Goal: Complete application form

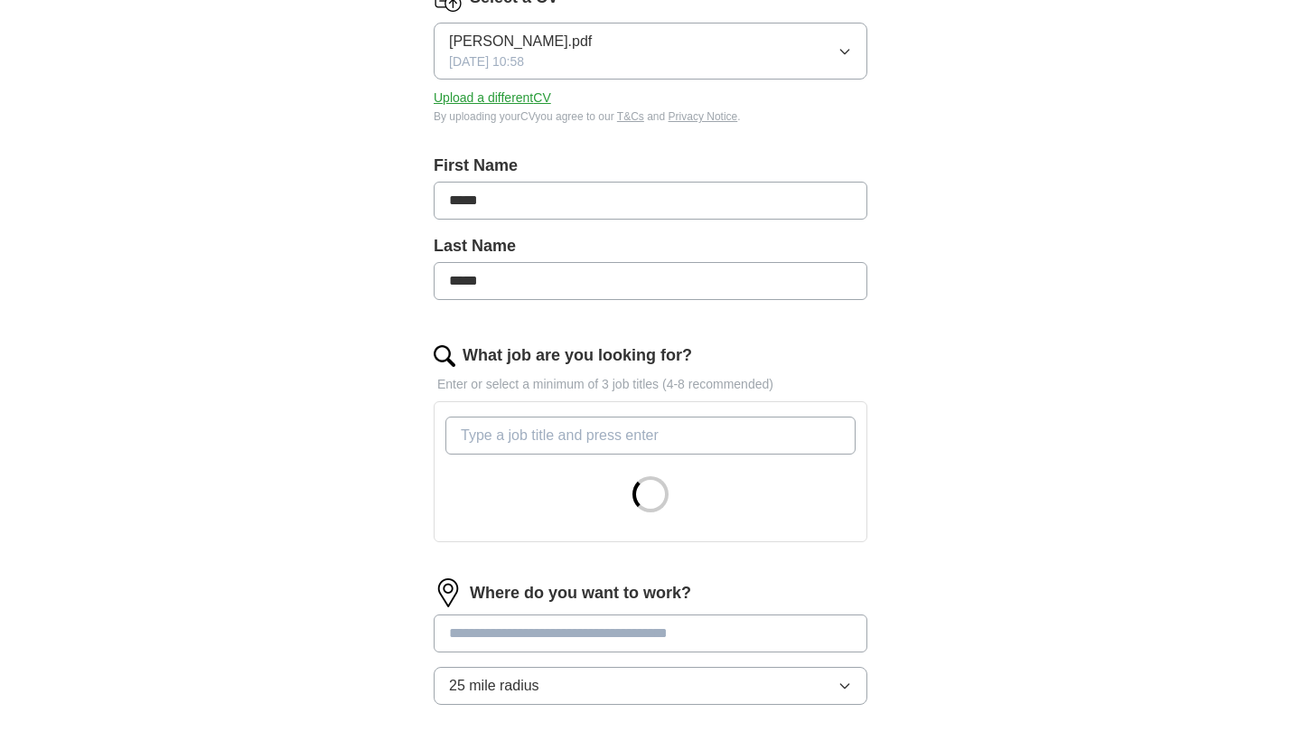
scroll to position [364, 0]
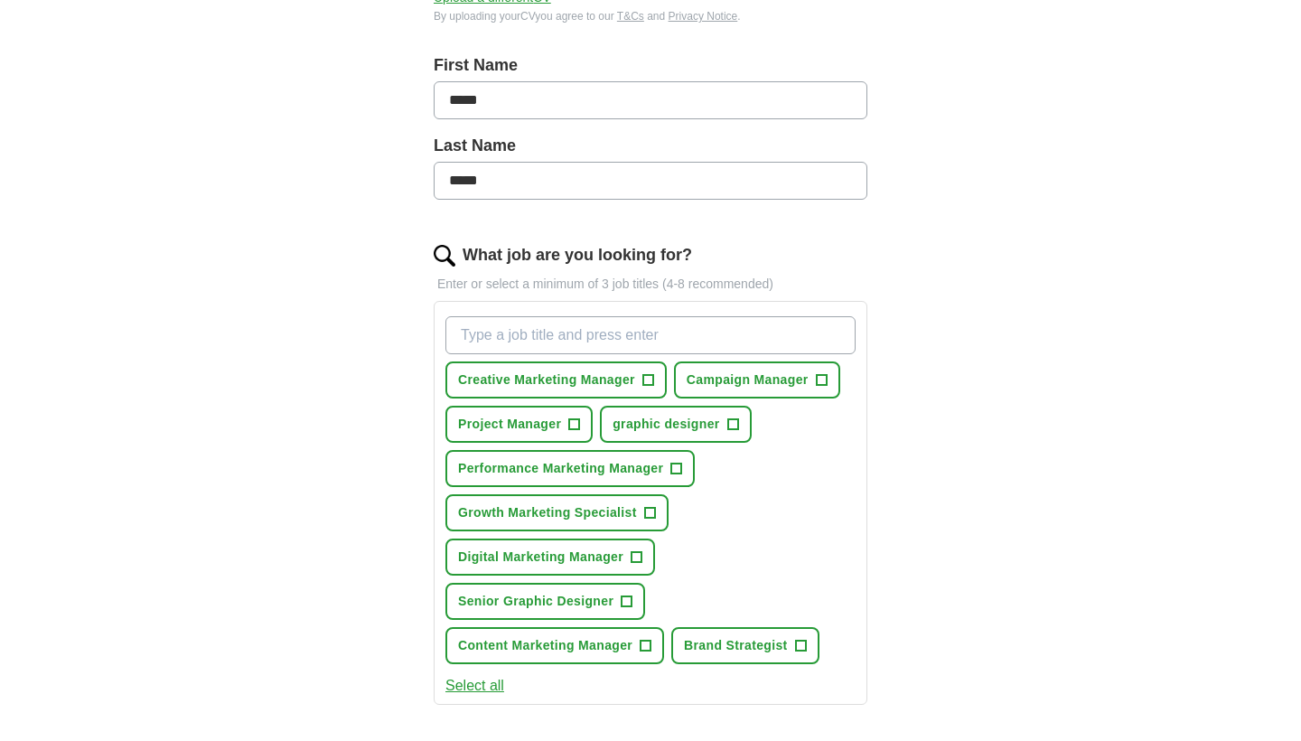
click at [577, 427] on span "+" at bounding box center [574, 425] width 11 height 14
click at [727, 424] on button "graphic designer +" at bounding box center [675, 424] width 151 height 37
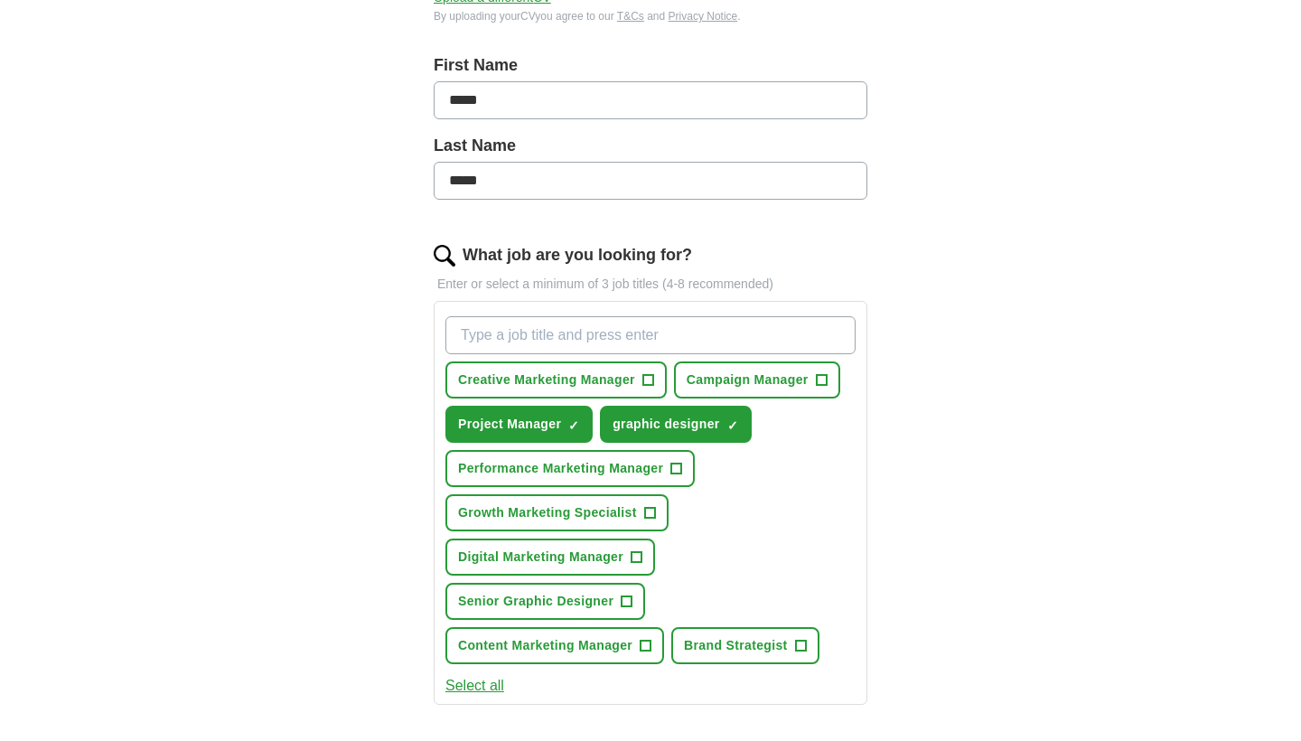
click at [627, 605] on span "+" at bounding box center [627, 602] width 11 height 14
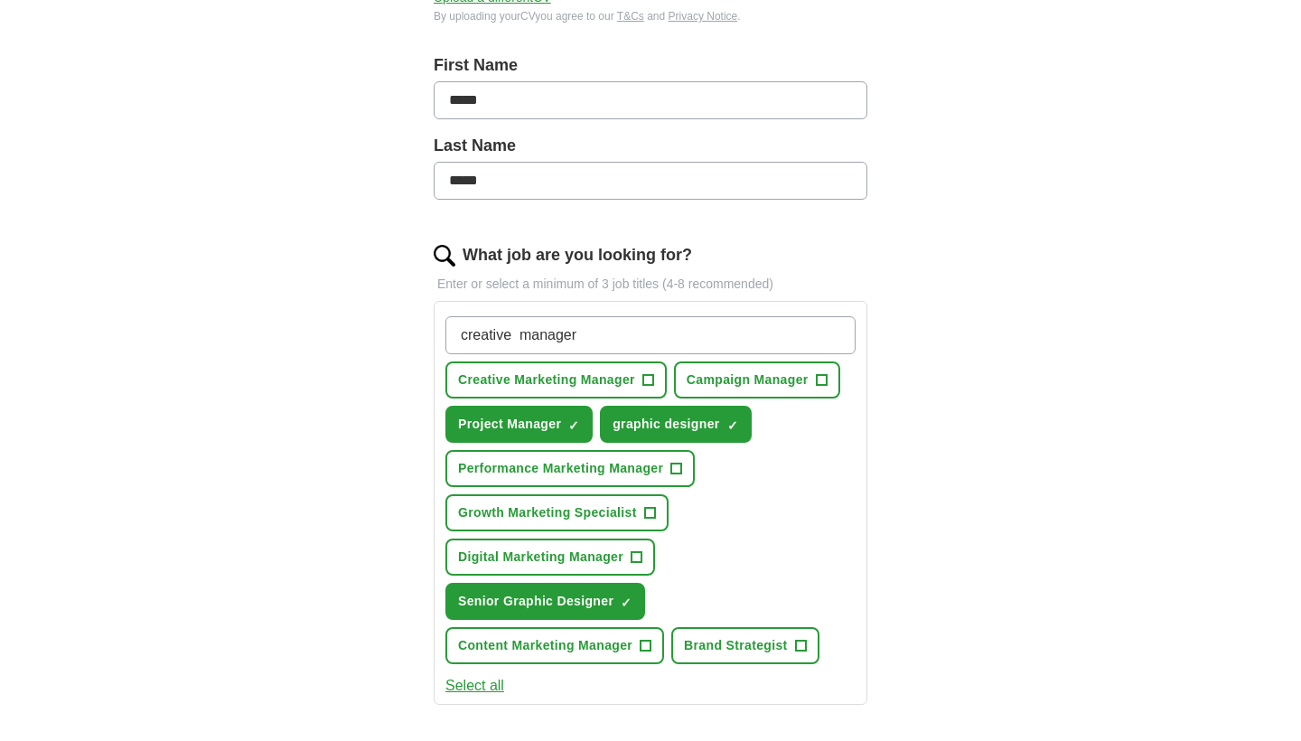
type input "creative manager"
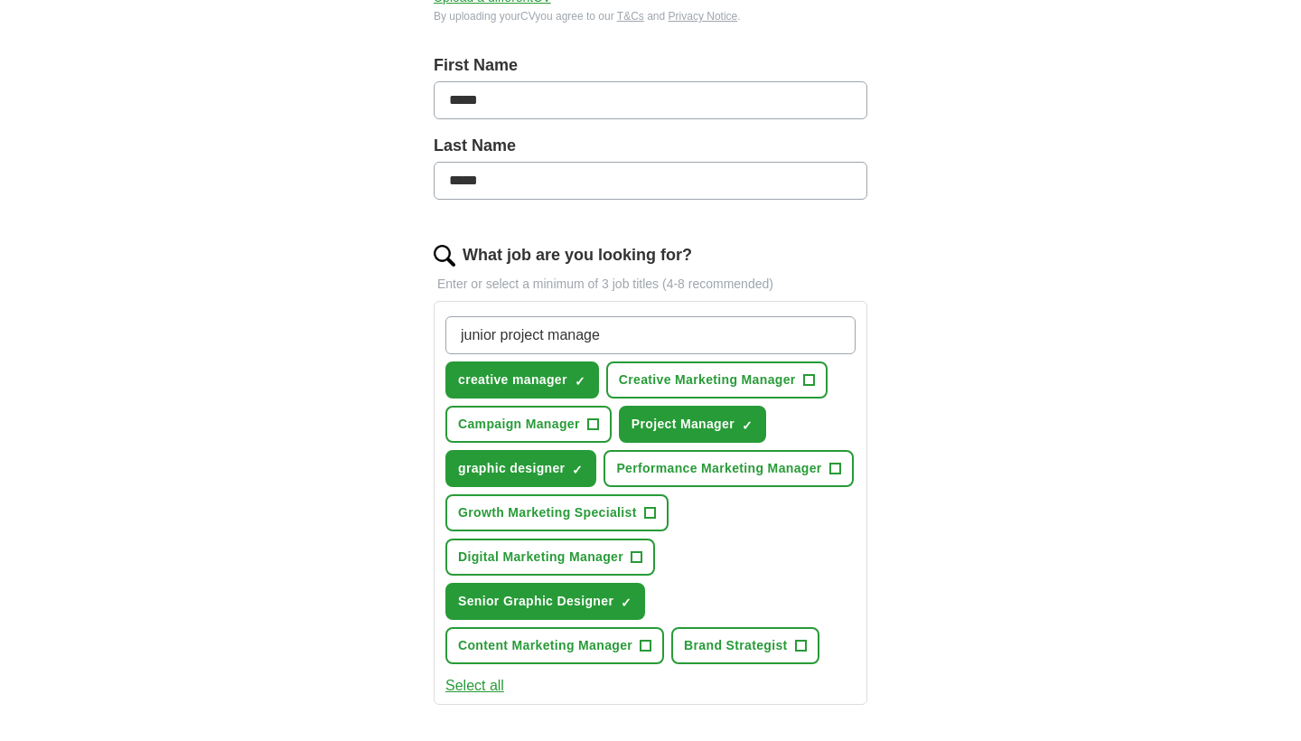
type input "junior project manager"
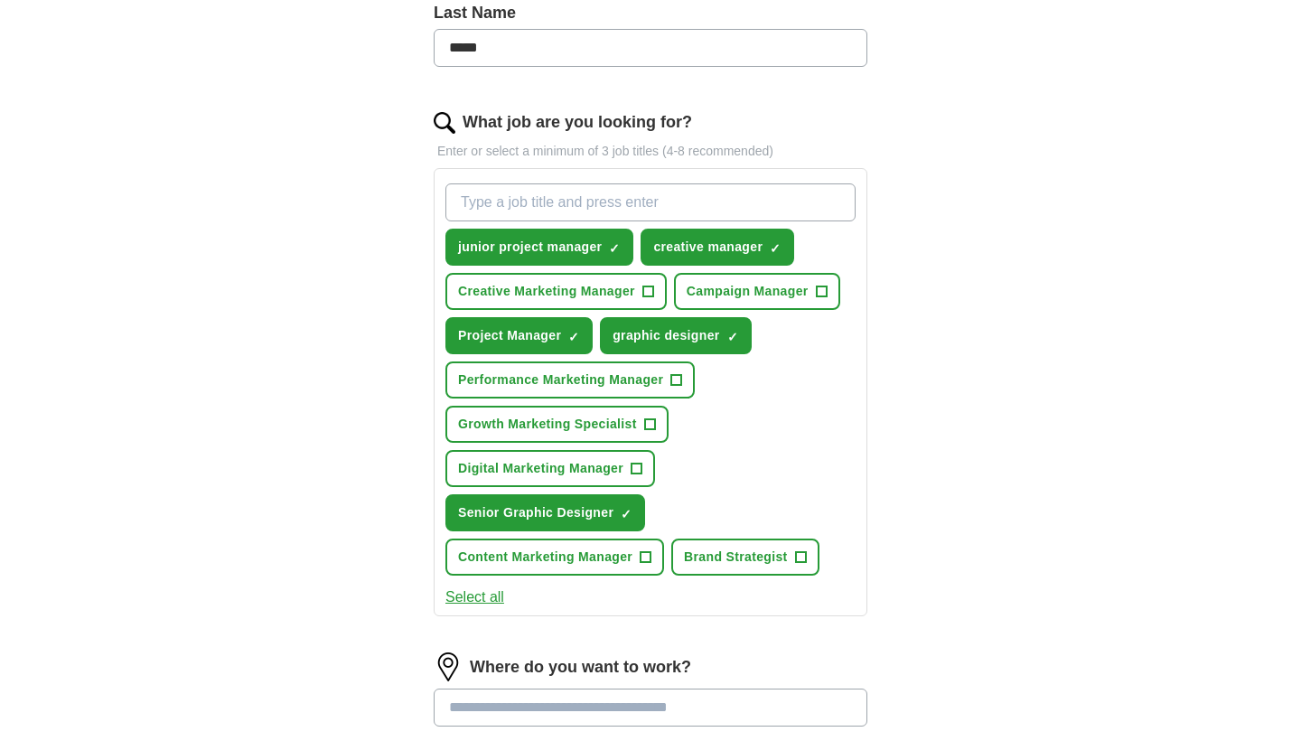
scroll to position [568, 0]
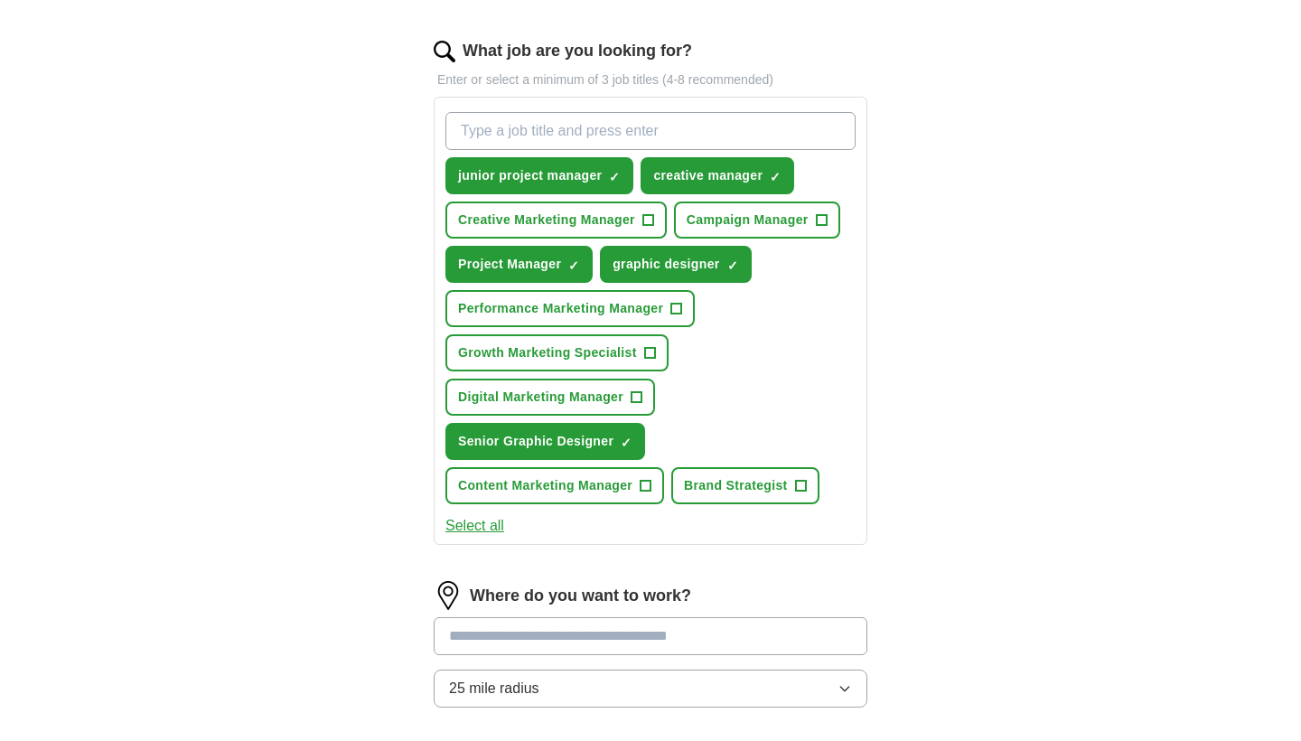
click at [551, 632] on input at bounding box center [651, 636] width 434 height 38
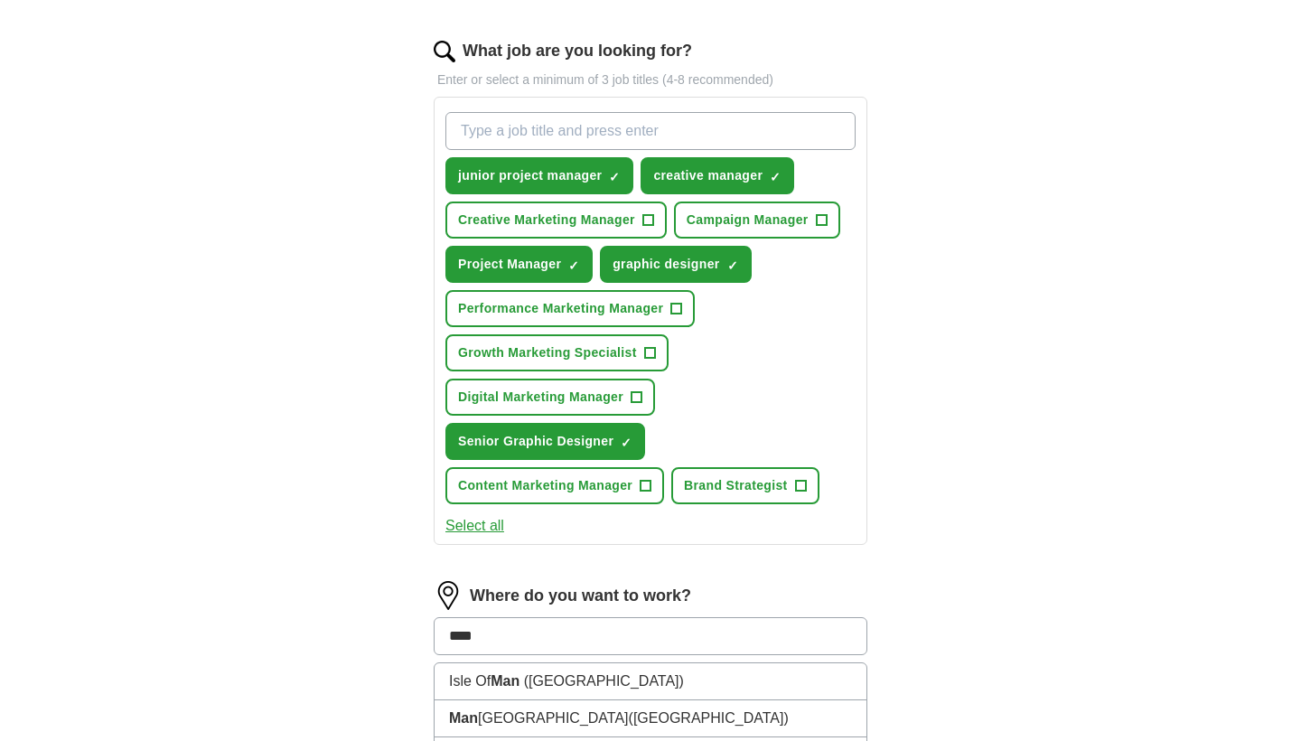
type input "*****"
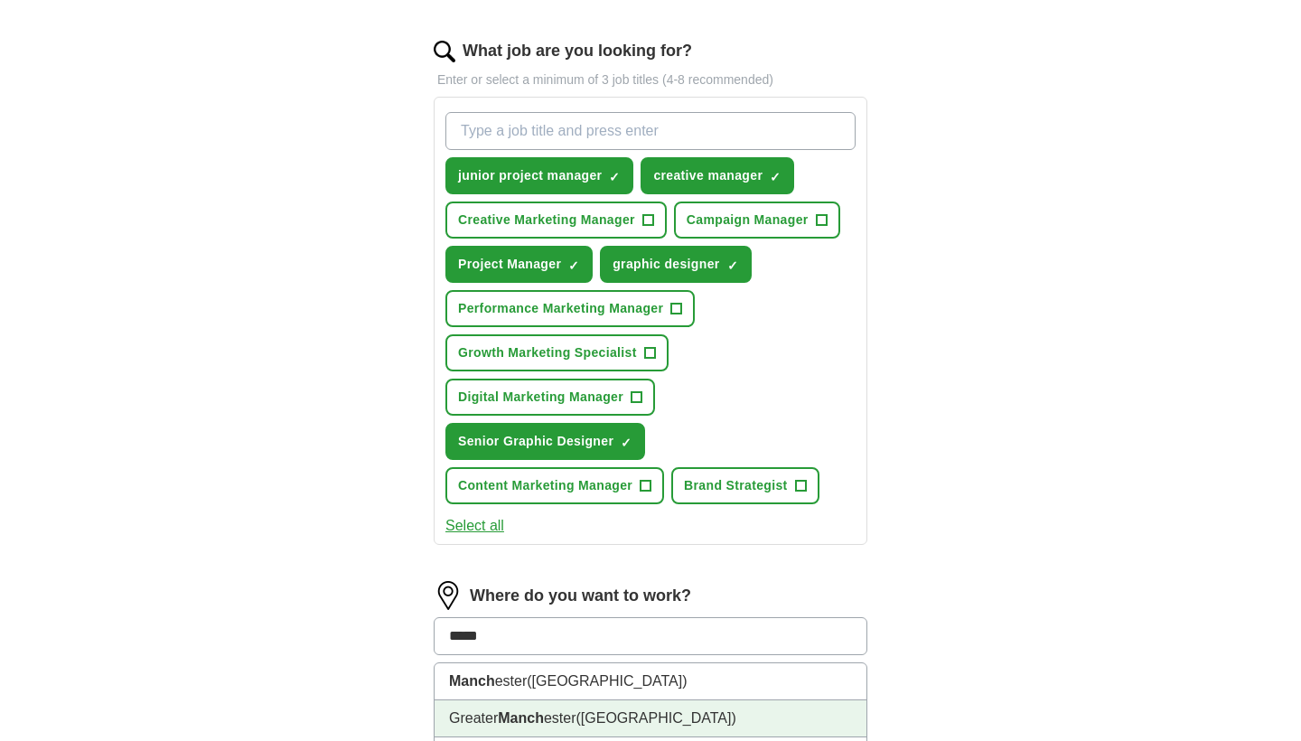
click at [555, 706] on li "Greater Manch ester ([GEOGRAPHIC_DATA])" at bounding box center [651, 718] width 432 height 37
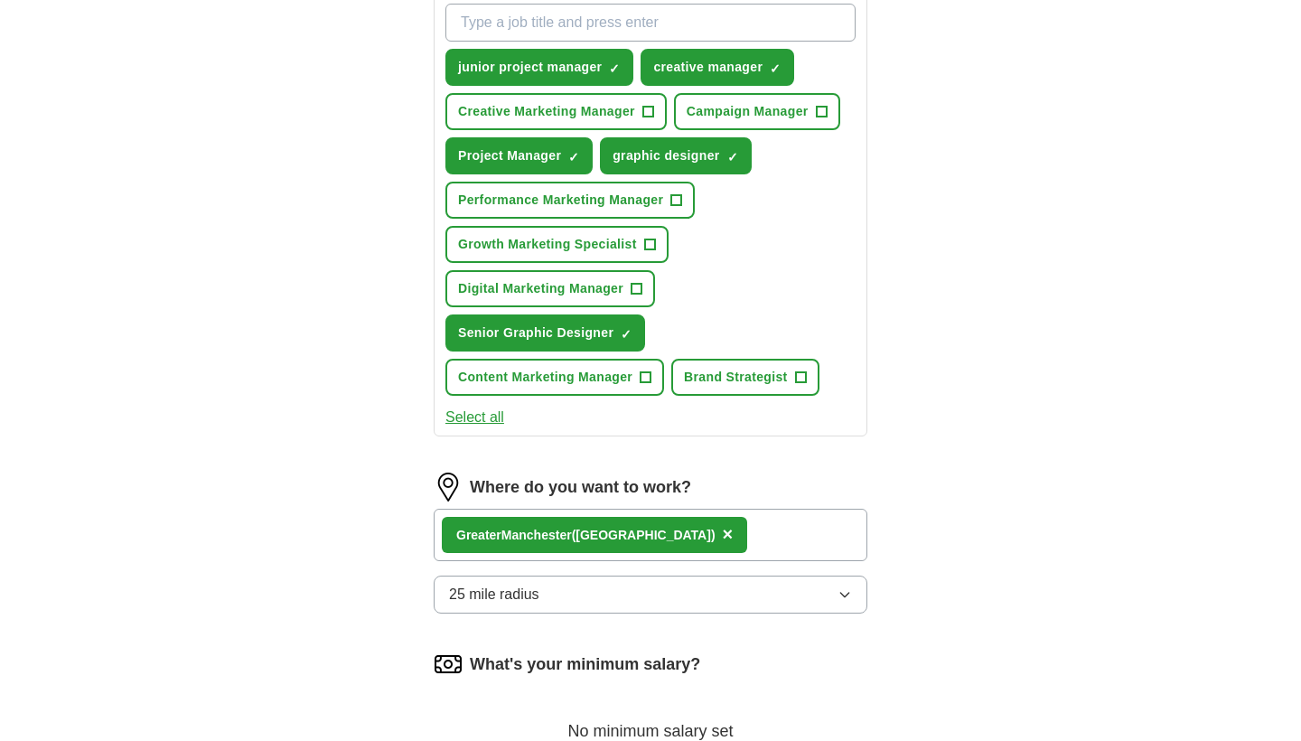
scroll to position [704, 0]
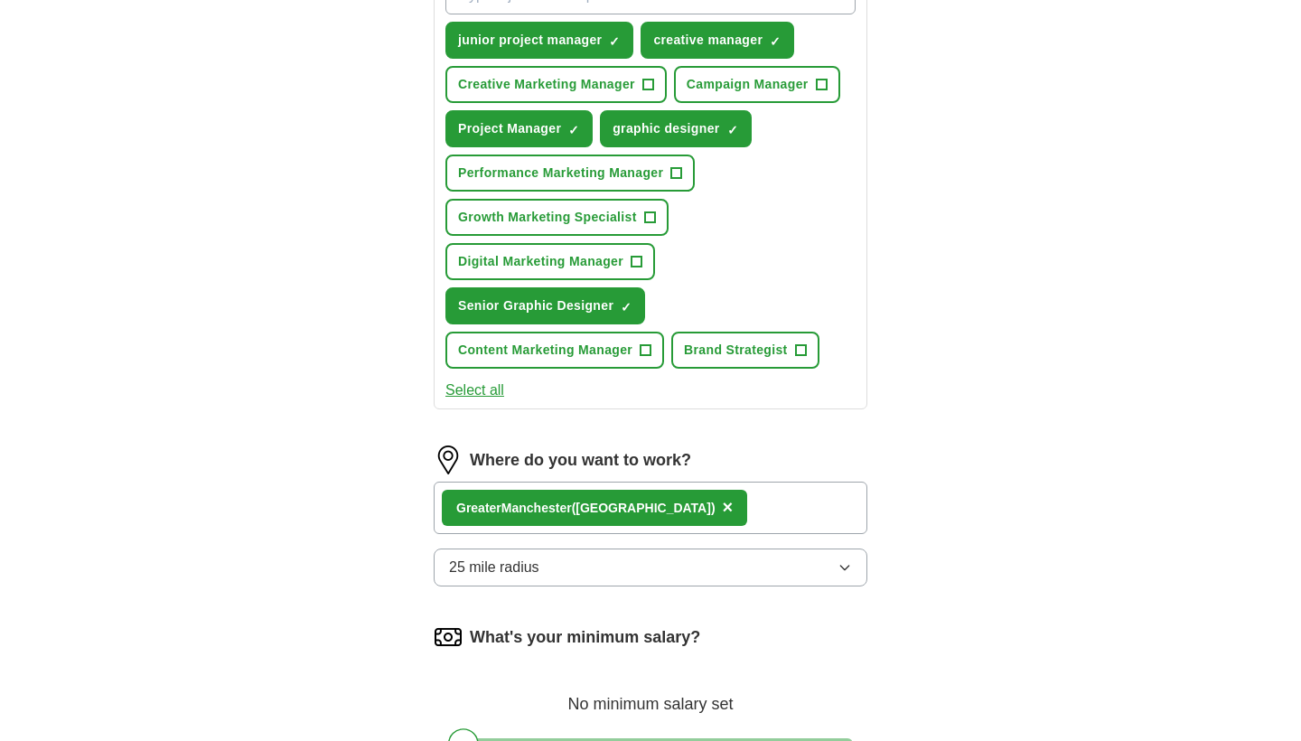
click at [559, 575] on button "25 mile radius" at bounding box center [651, 568] width 434 height 38
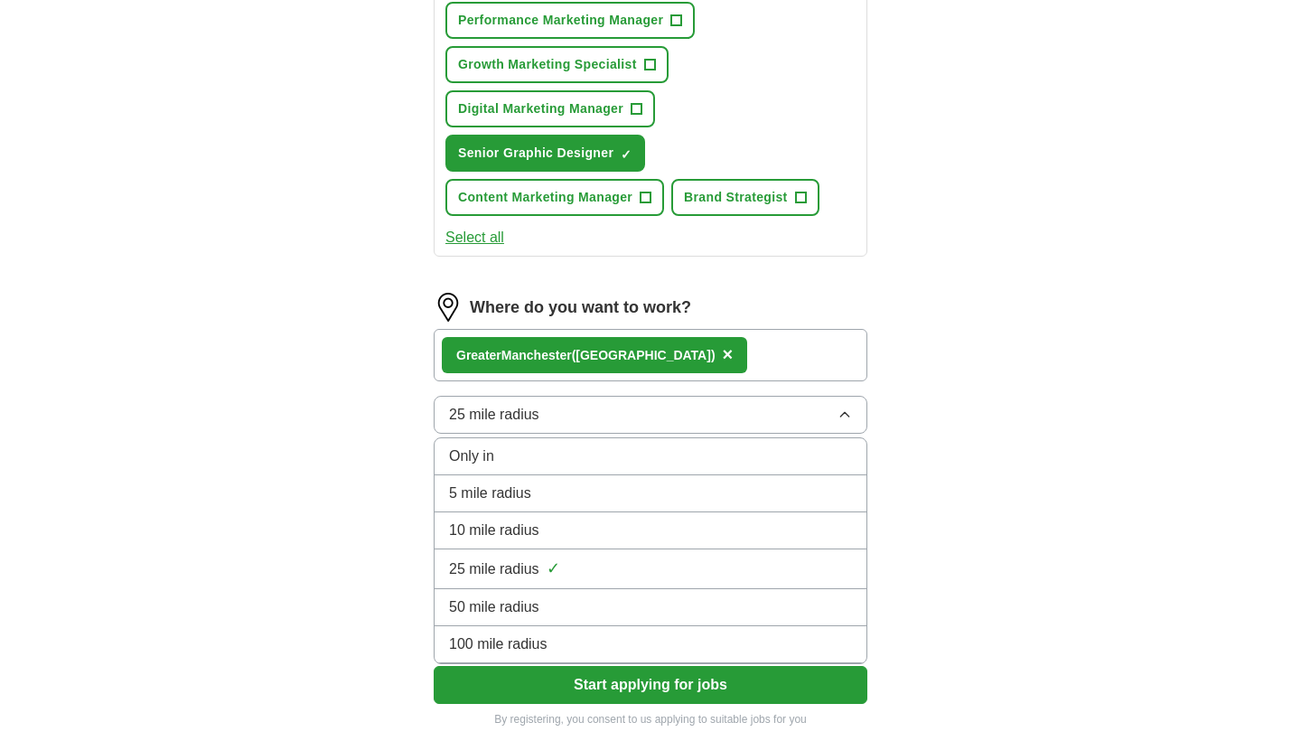
scroll to position [962, 0]
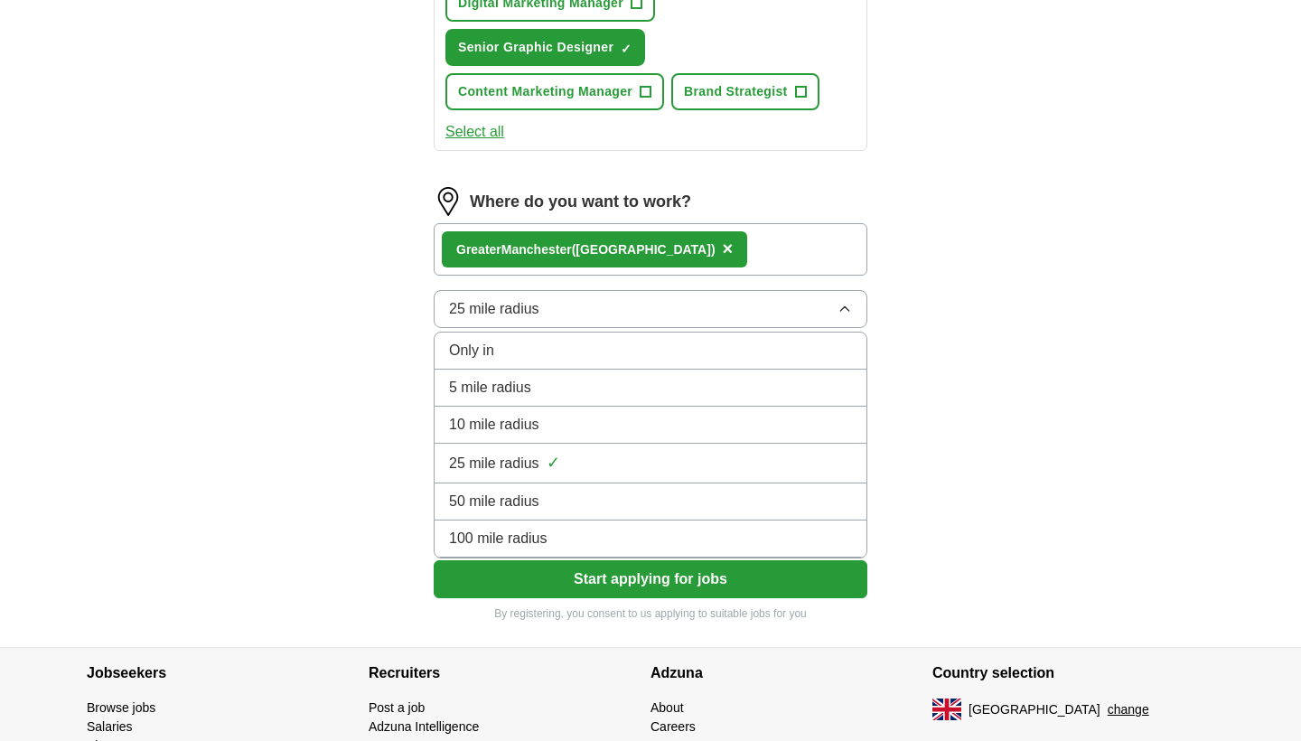
click at [529, 535] on span "100 mile radius" at bounding box center [498, 539] width 99 height 22
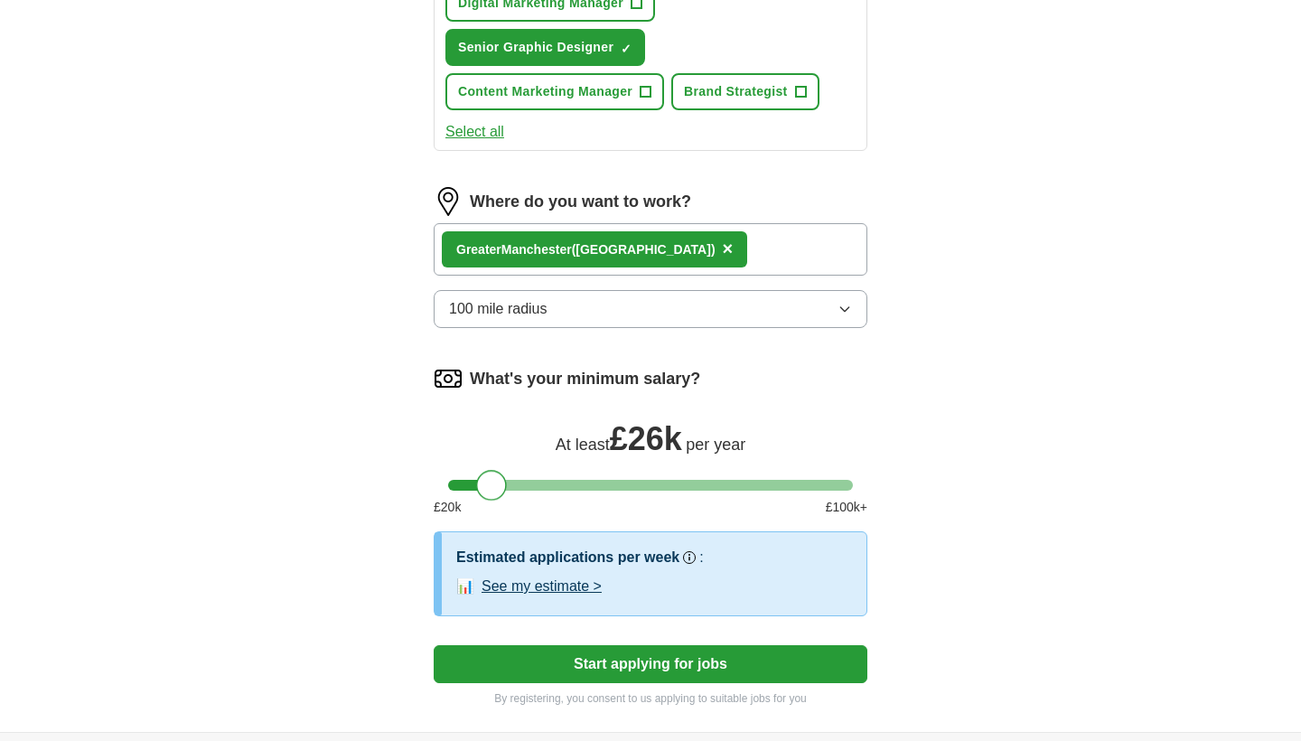
drag, startPoint x: 465, startPoint y: 487, endPoint x: 493, endPoint y: 492, distance: 28.4
click at [493, 492] on div at bounding box center [491, 485] width 31 height 31
click at [485, 483] on div at bounding box center [496, 485] width 31 height 31
click at [545, 671] on button "Start applying for jobs" at bounding box center [651, 664] width 434 height 38
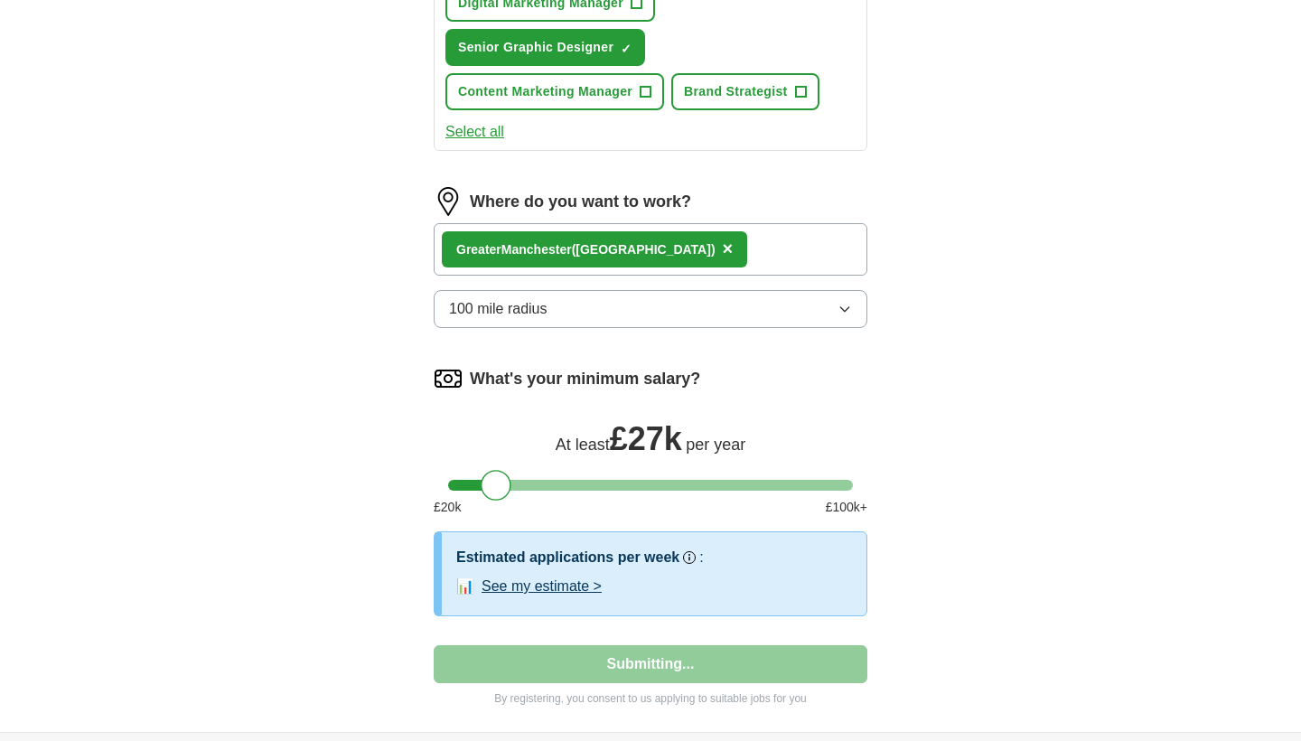
select select "**"
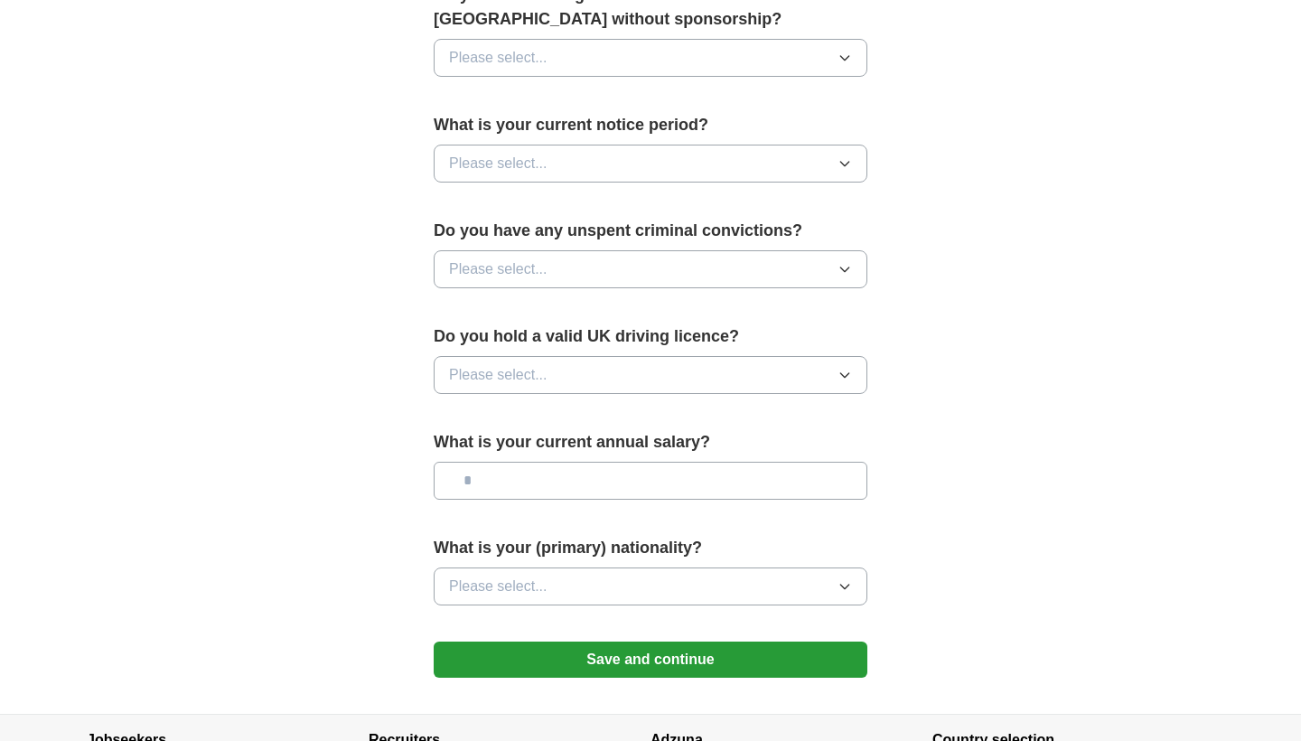
scroll to position [0, 0]
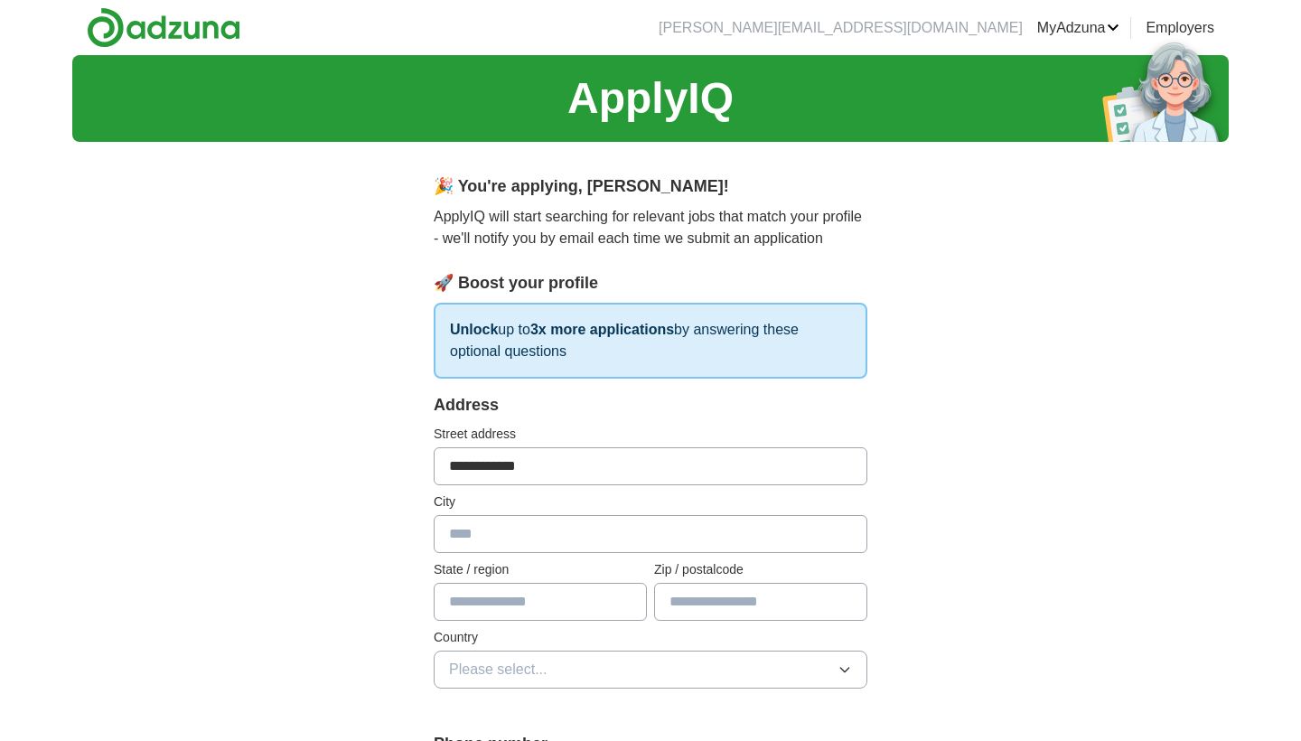
type input "**********"
type input "******"
click at [607, 669] on button "Please select..." at bounding box center [651, 670] width 434 height 38
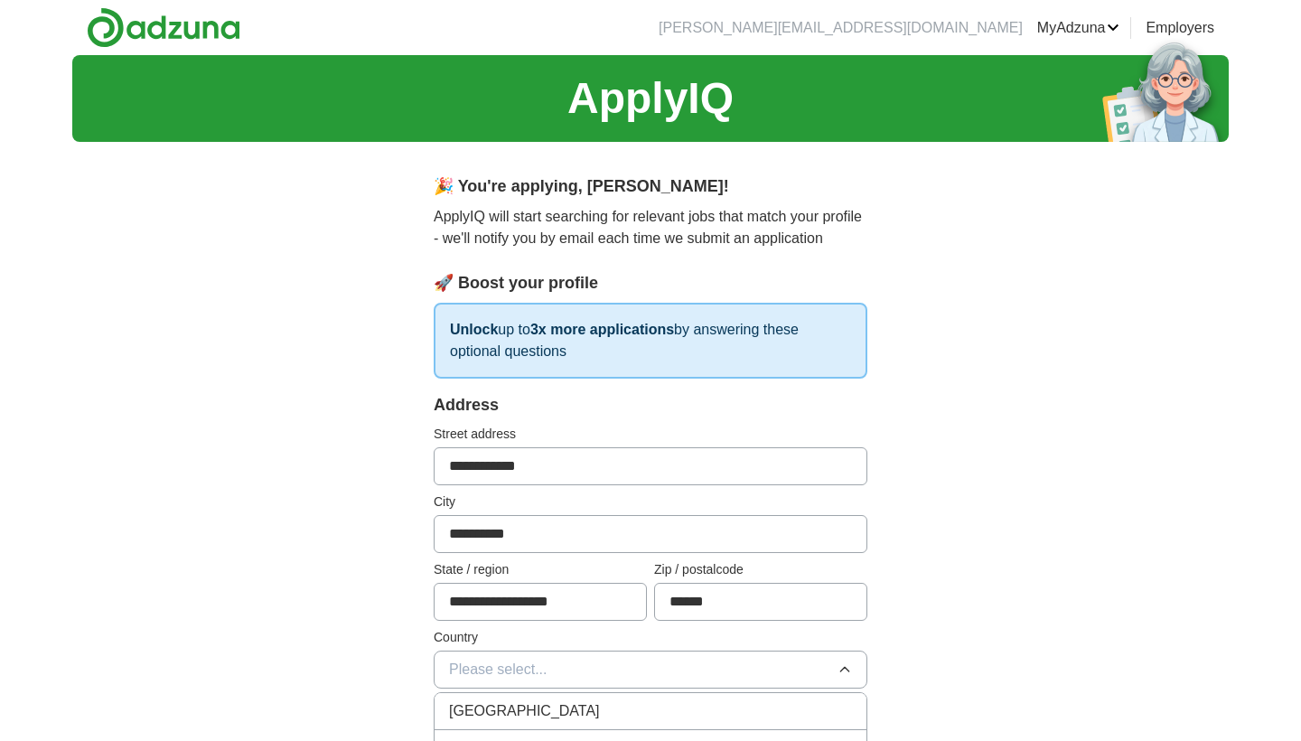
click at [590, 710] on div "[GEOGRAPHIC_DATA]" at bounding box center [650, 711] width 403 height 22
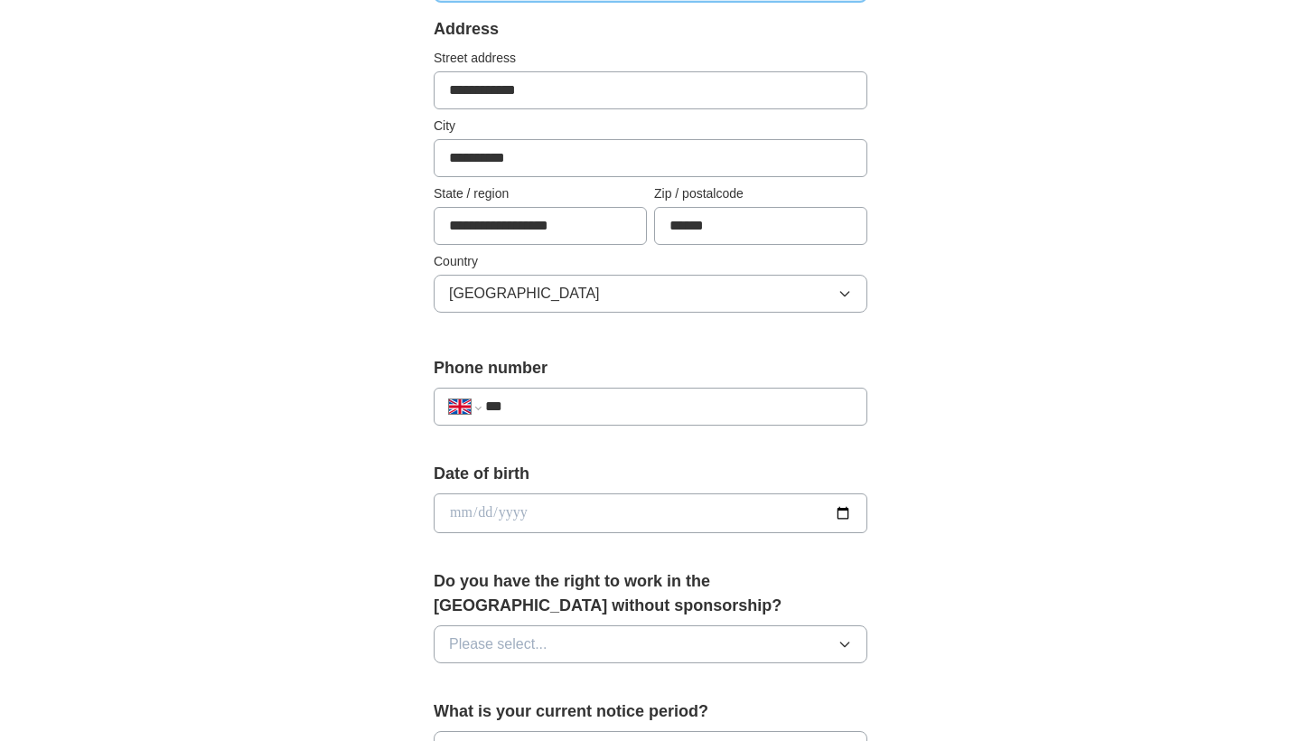
scroll to position [384, 0]
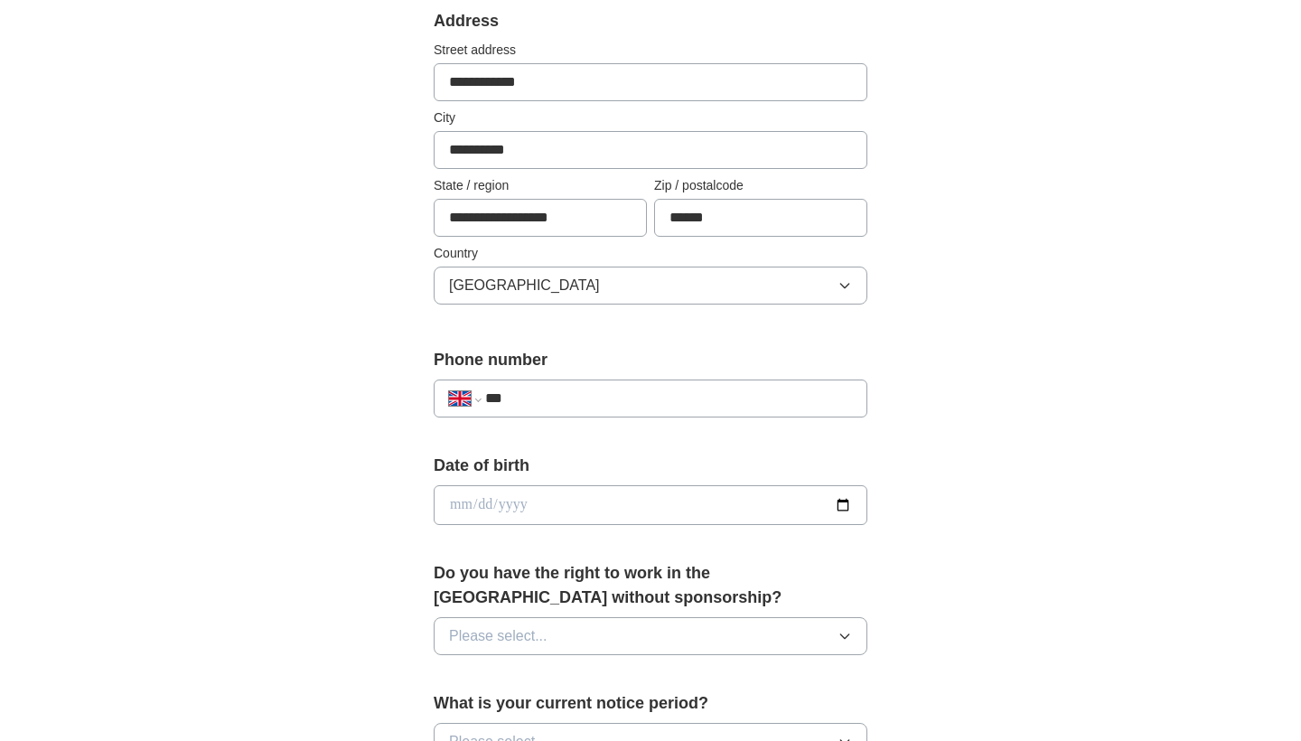
click at [606, 414] on div "**********" at bounding box center [651, 399] width 434 height 38
type input "**********"
click at [568, 507] on input "date" at bounding box center [651, 505] width 434 height 40
click at [477, 505] on input "date" at bounding box center [651, 505] width 434 height 40
click at [510, 502] on input "date" at bounding box center [651, 505] width 434 height 40
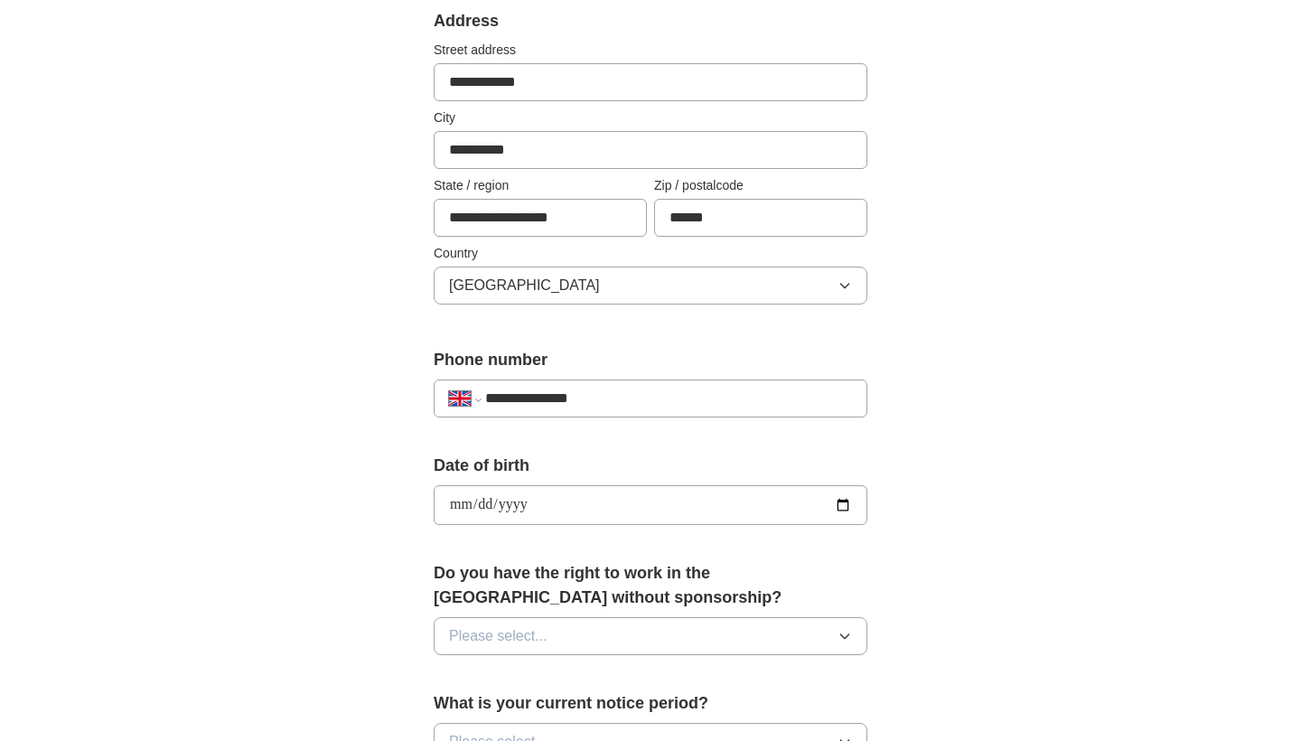
type input "**********"
click at [596, 551] on form "**********" at bounding box center [651, 641] width 434 height 1265
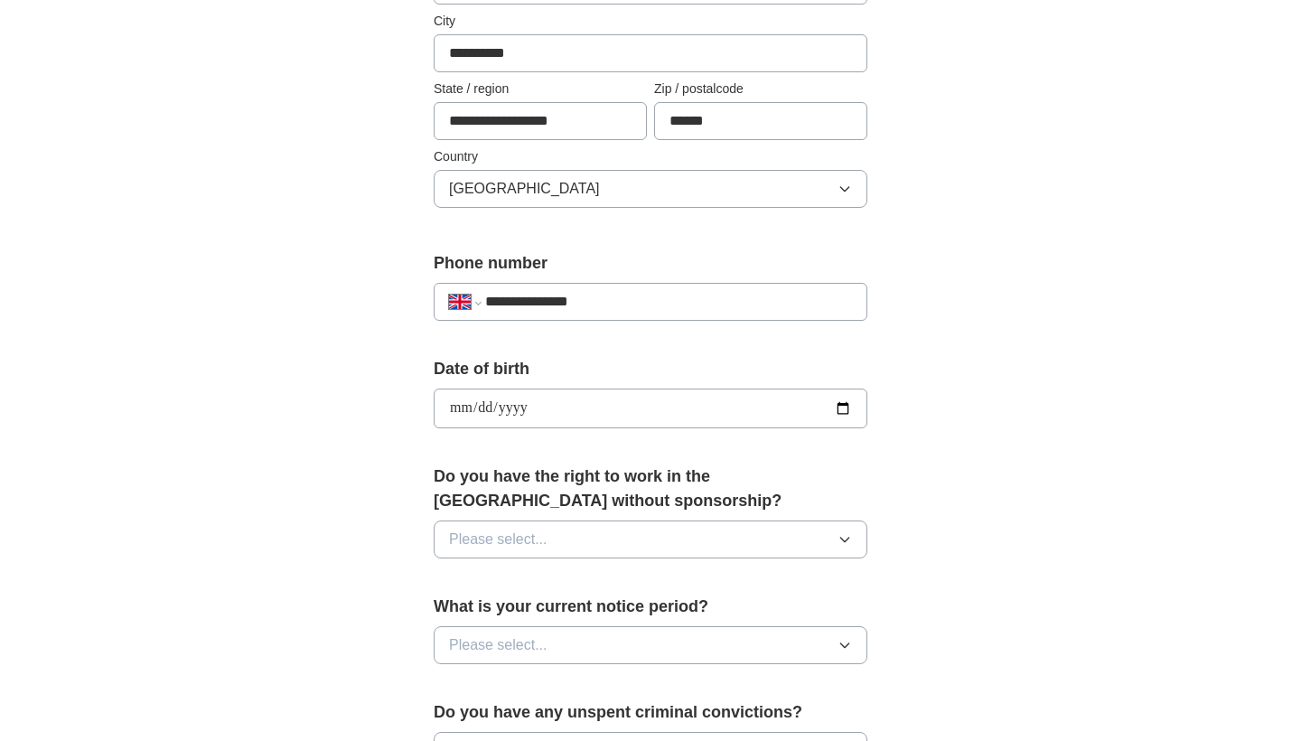
scroll to position [521, 0]
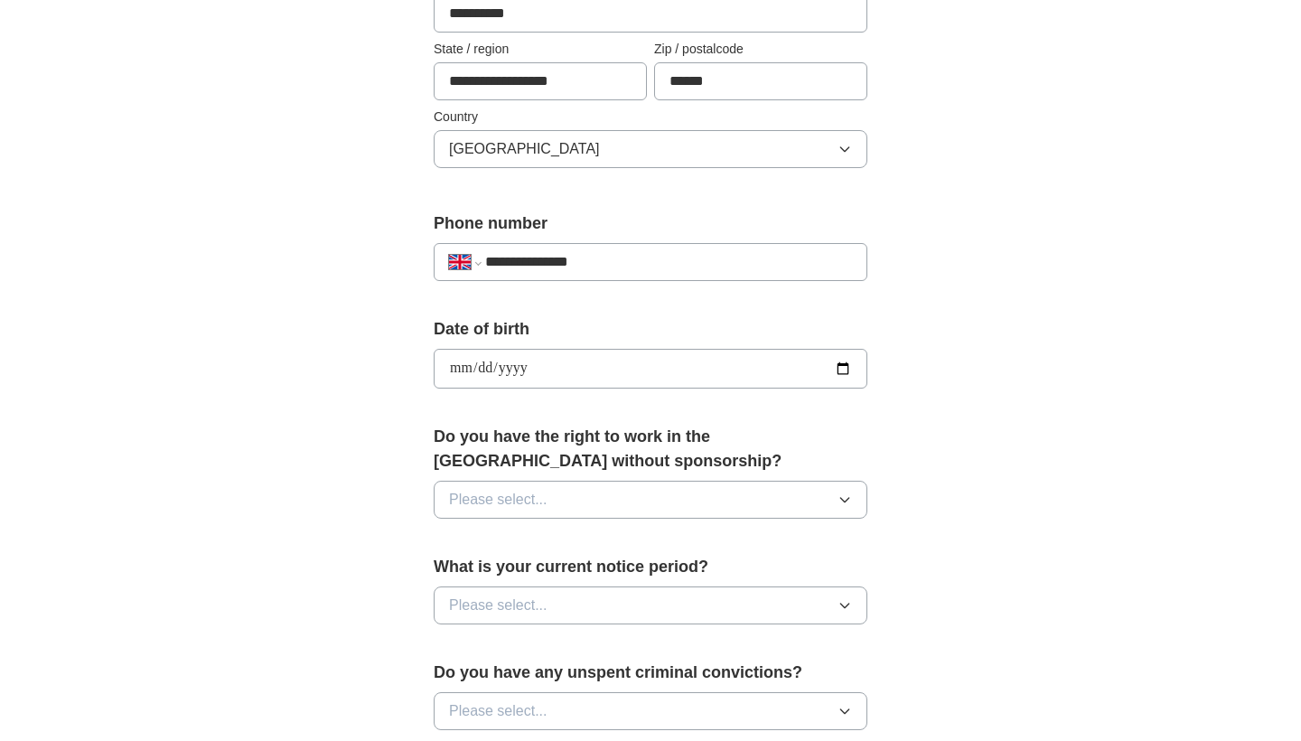
click at [589, 498] on button "Please select..." at bounding box center [651, 500] width 434 height 38
click at [583, 535] on div "Yes" at bounding box center [650, 541] width 403 height 22
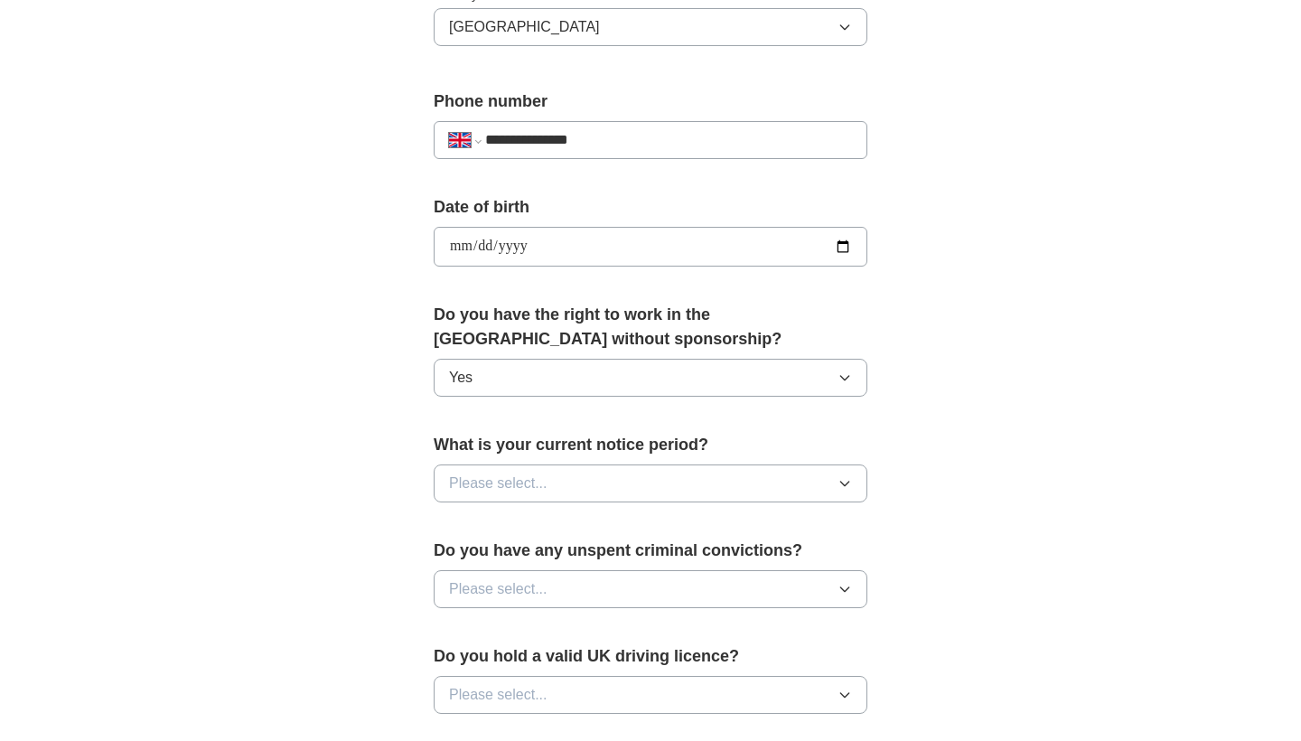
scroll to position [679, 0]
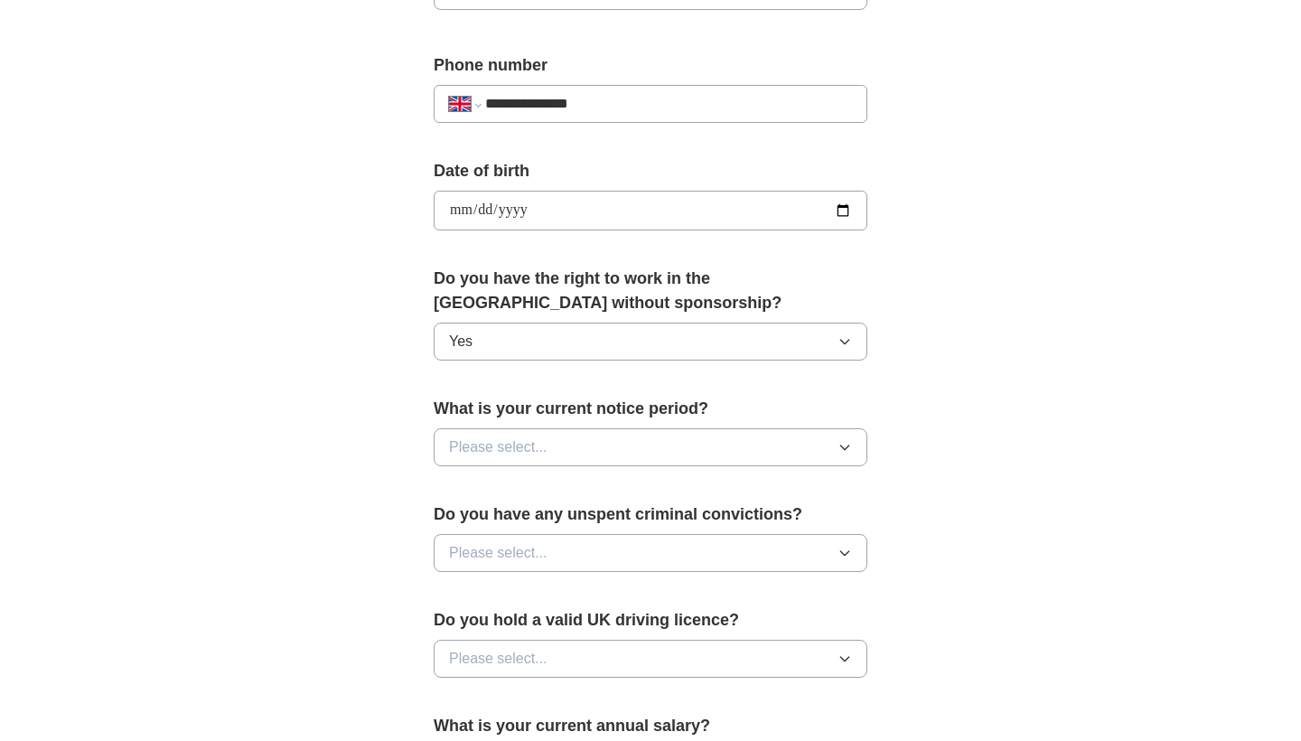
click at [608, 447] on button "Please select..." at bounding box center [651, 447] width 434 height 38
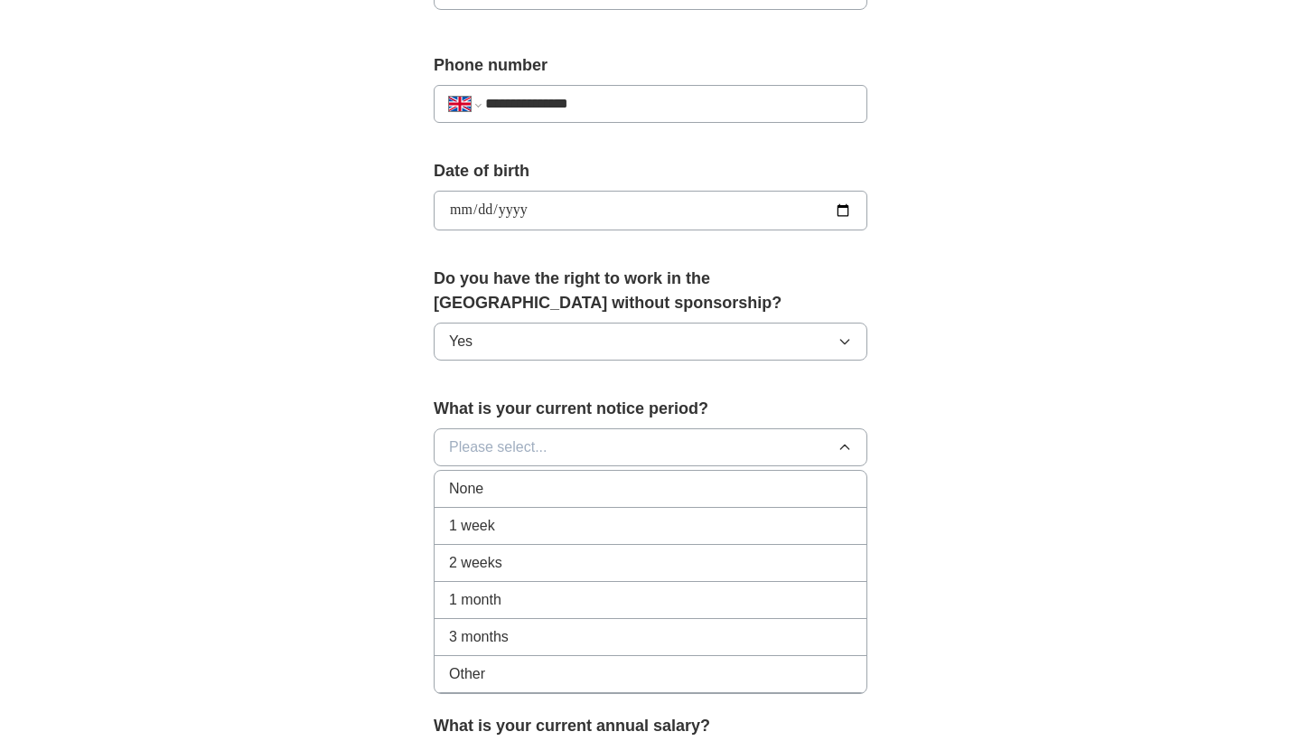
click at [530, 605] on div "1 month" at bounding box center [650, 600] width 403 height 22
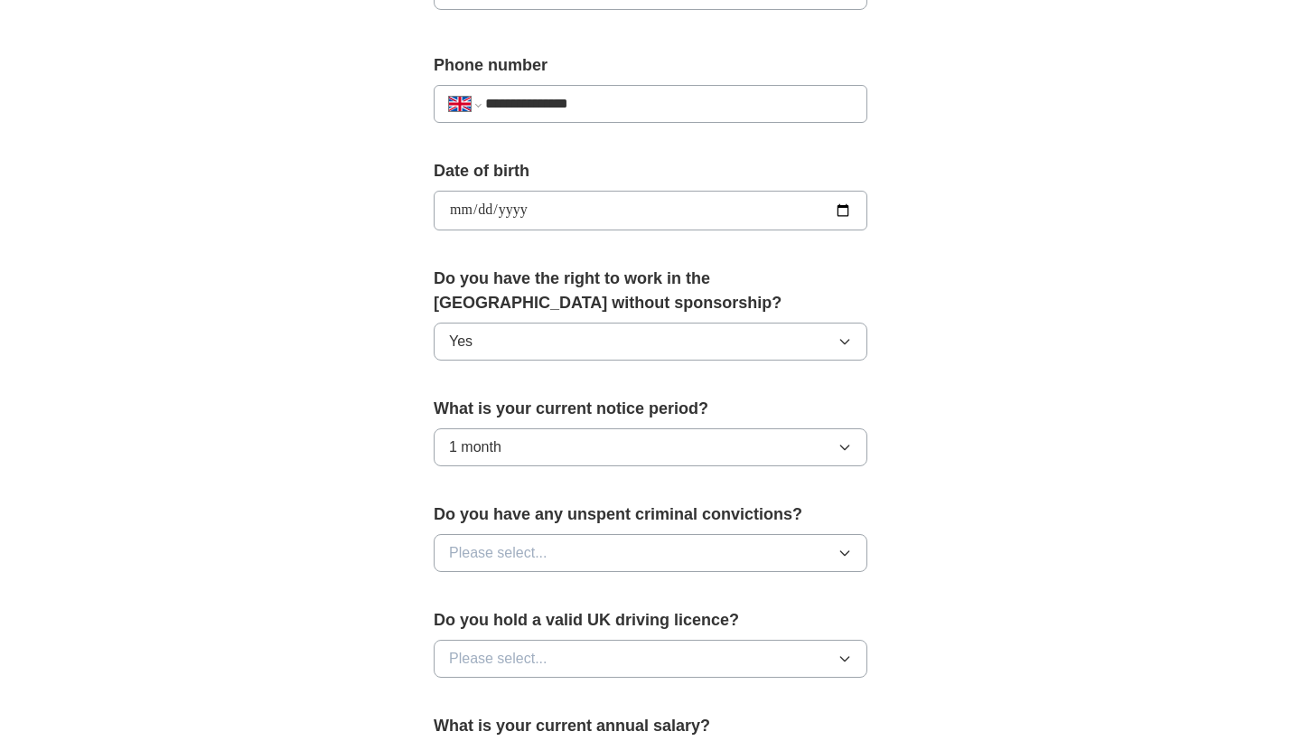
click at [543, 554] on span "Please select..." at bounding box center [498, 553] width 99 height 22
click at [515, 624] on div "No" at bounding box center [650, 632] width 403 height 22
click at [516, 664] on span "Please select..." at bounding box center [498, 659] width 99 height 22
click at [492, 731] on div "No" at bounding box center [650, 738] width 403 height 22
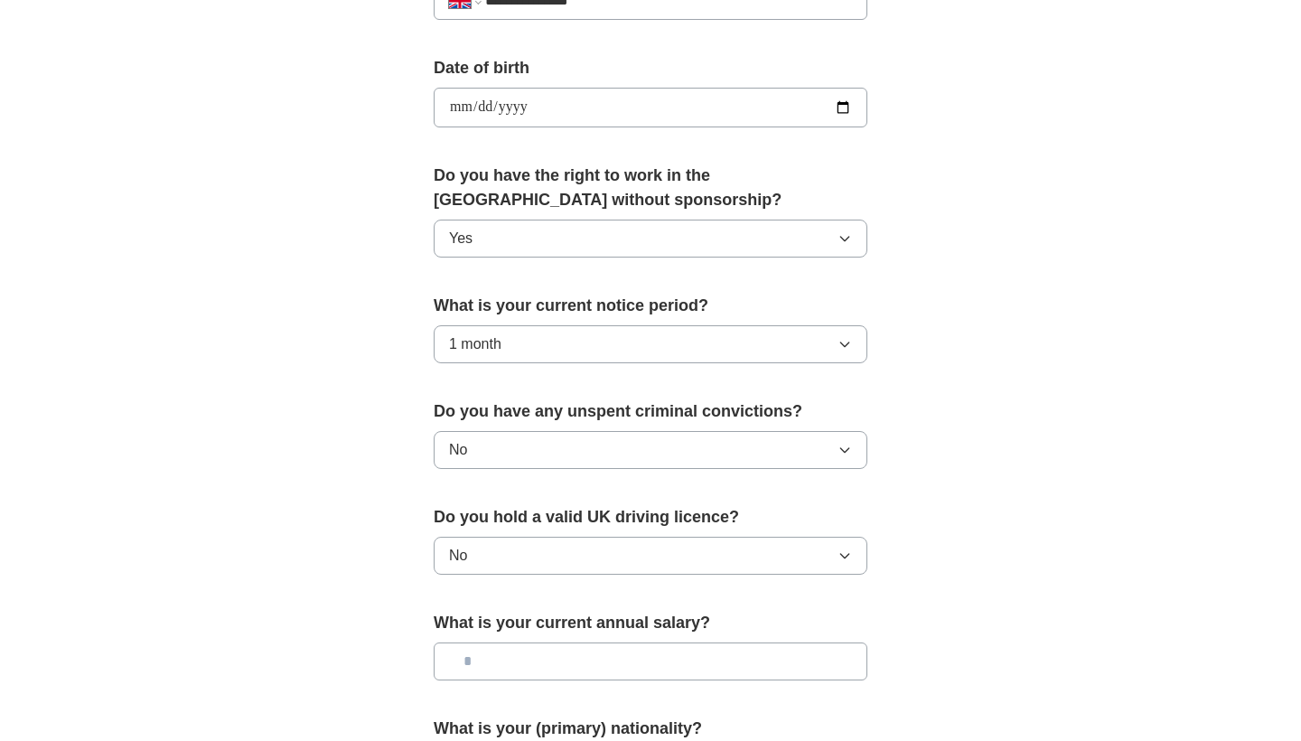
scroll to position [791, 0]
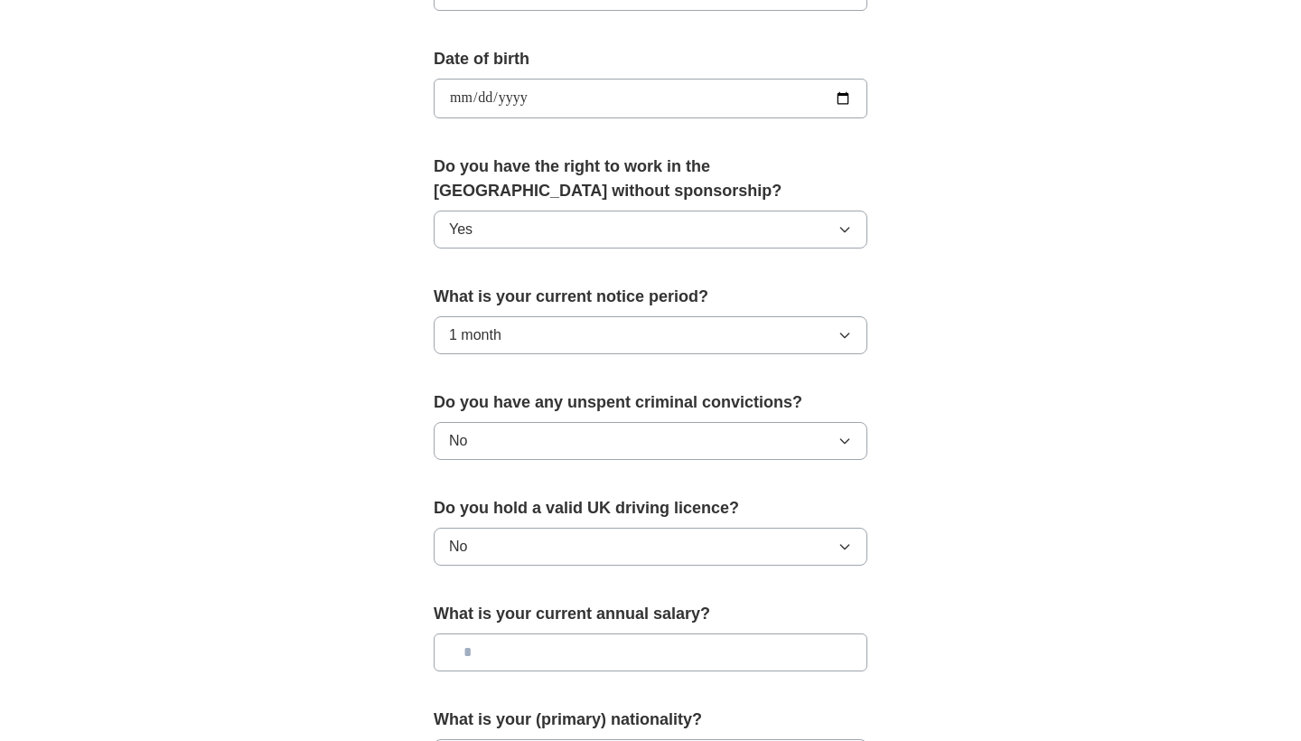
click at [507, 658] on input "text" at bounding box center [651, 652] width 434 height 38
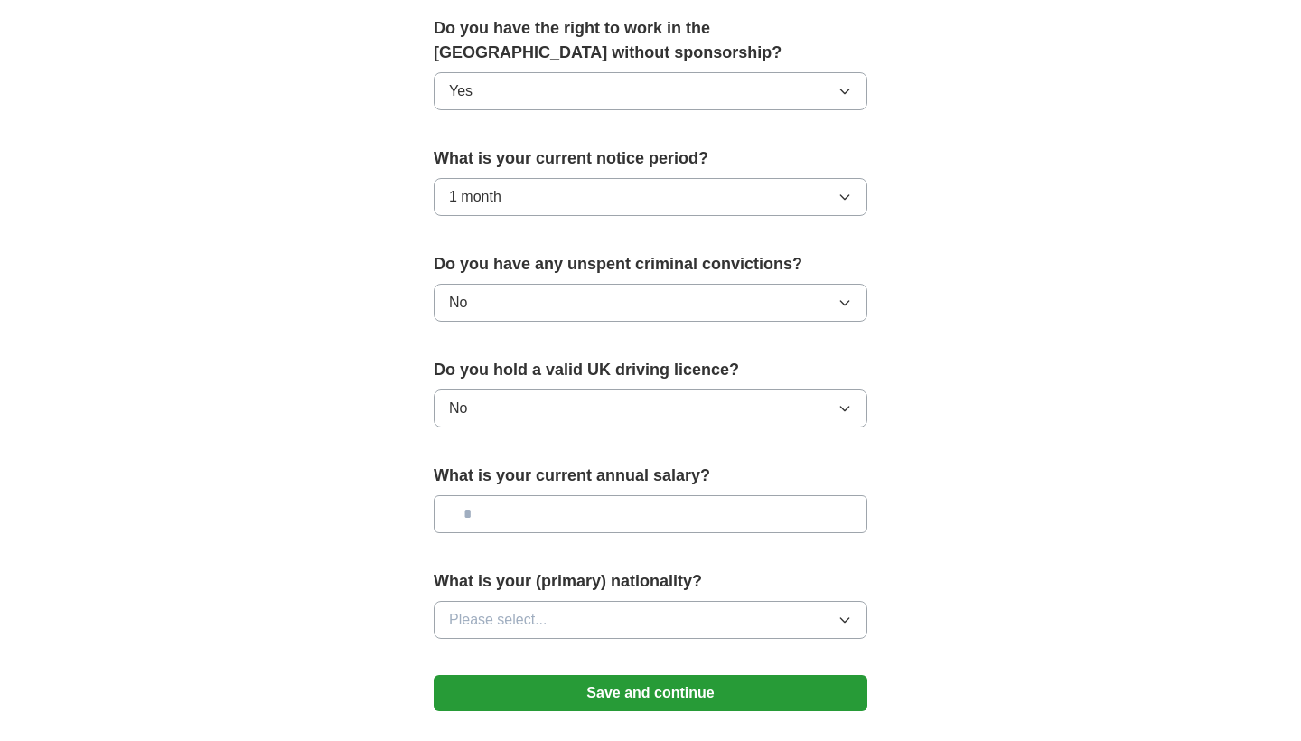
scroll to position [934, 0]
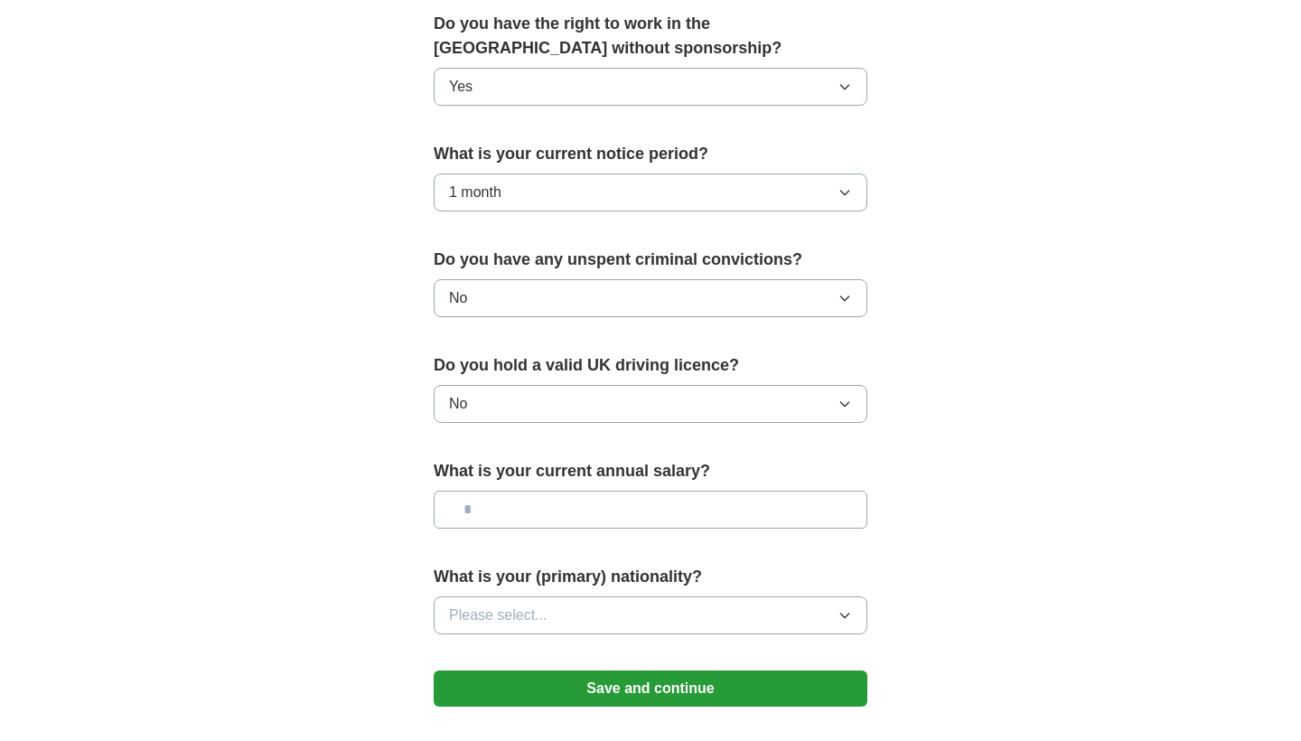
click at [527, 629] on button "Please select..." at bounding box center [651, 615] width 434 height 38
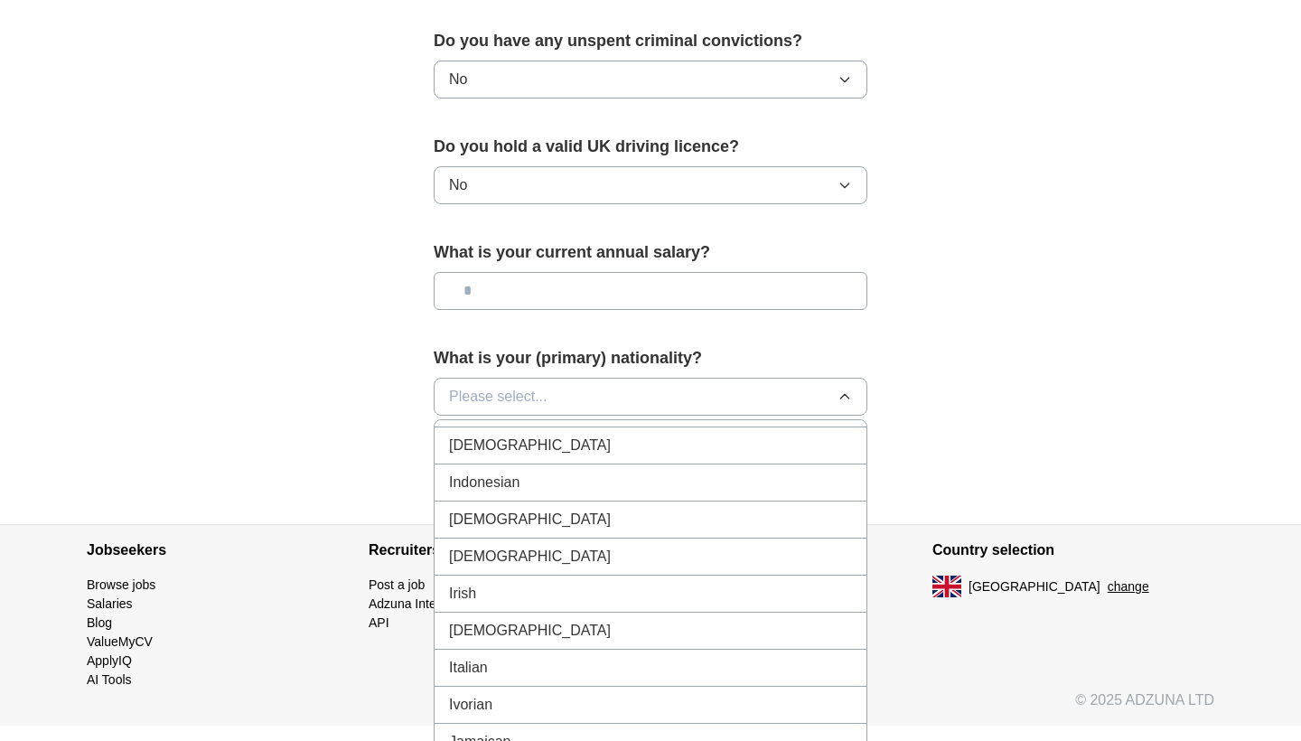
scroll to position [2934, 0]
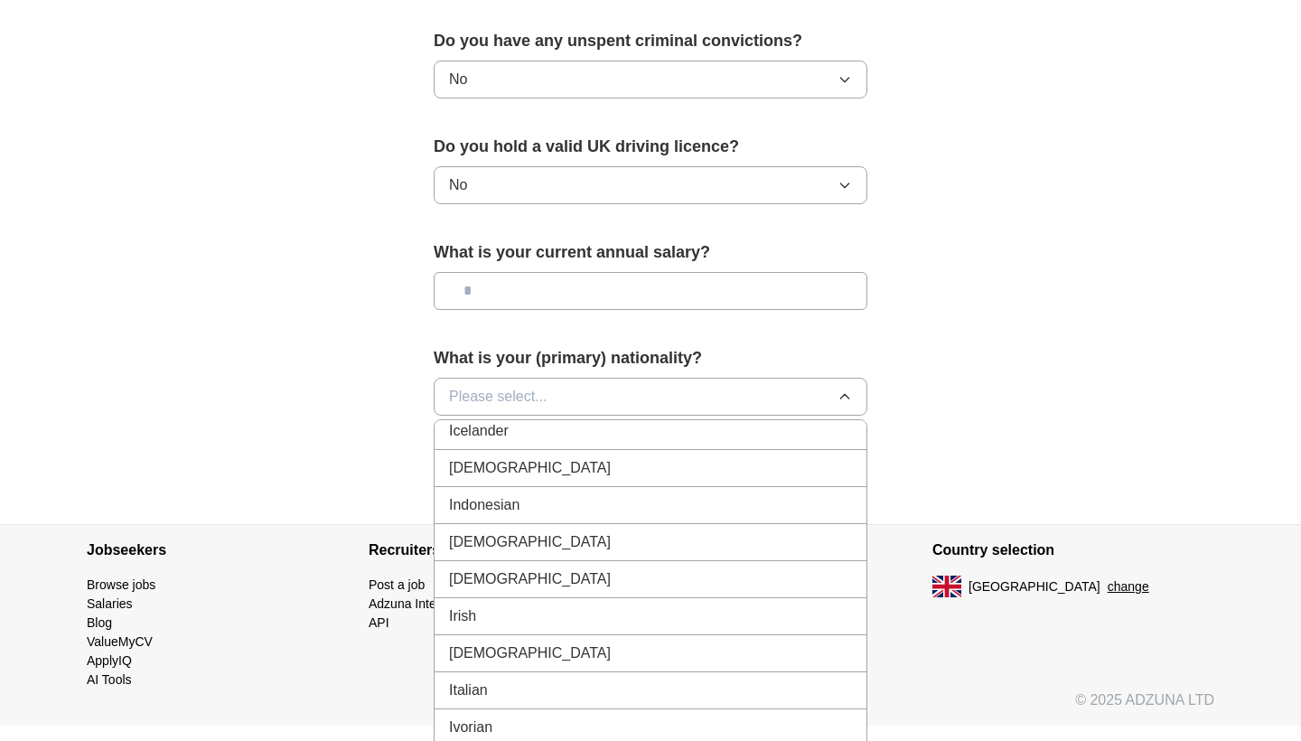
click at [484, 465] on span "[DEMOGRAPHIC_DATA]" at bounding box center [530, 468] width 162 height 22
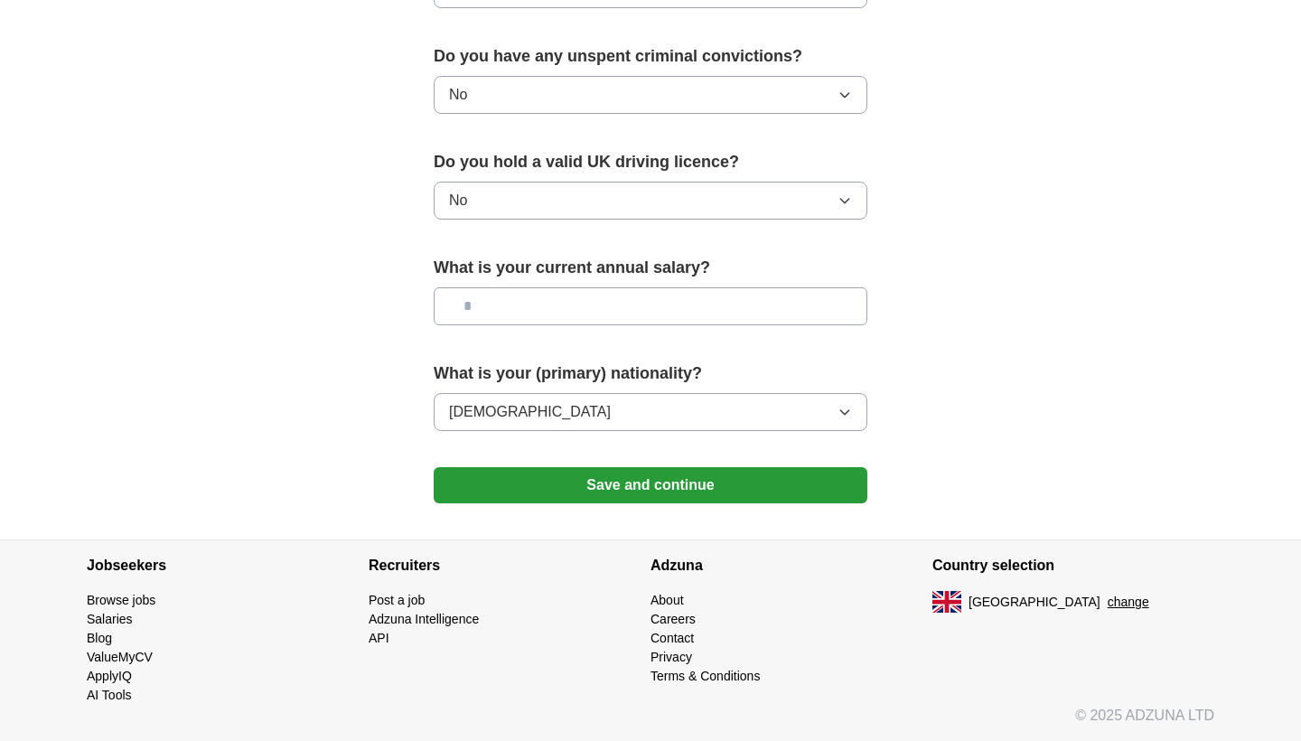
click at [530, 489] on button "Save and continue" at bounding box center [651, 485] width 434 height 36
